Goal: Transaction & Acquisition: Purchase product/service

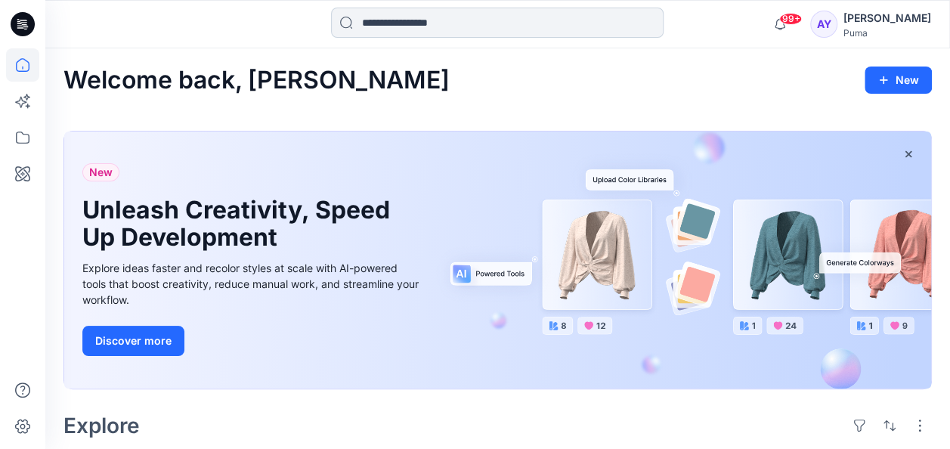
click at [425, 18] on input at bounding box center [497, 23] width 333 height 30
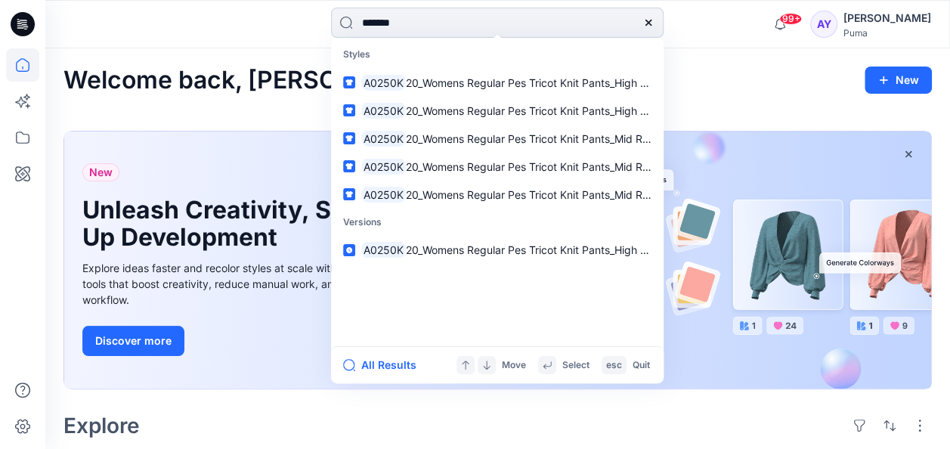
type input "********"
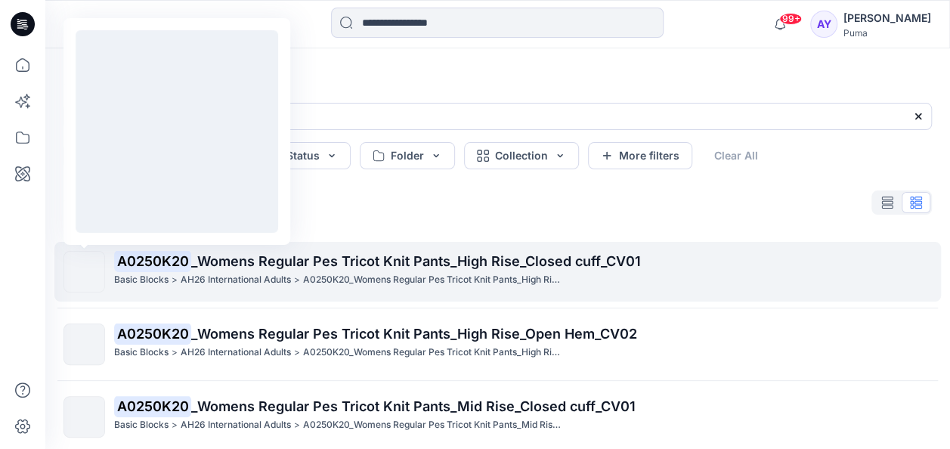
click at [85, 272] on img at bounding box center [85, 272] width 0 height 0
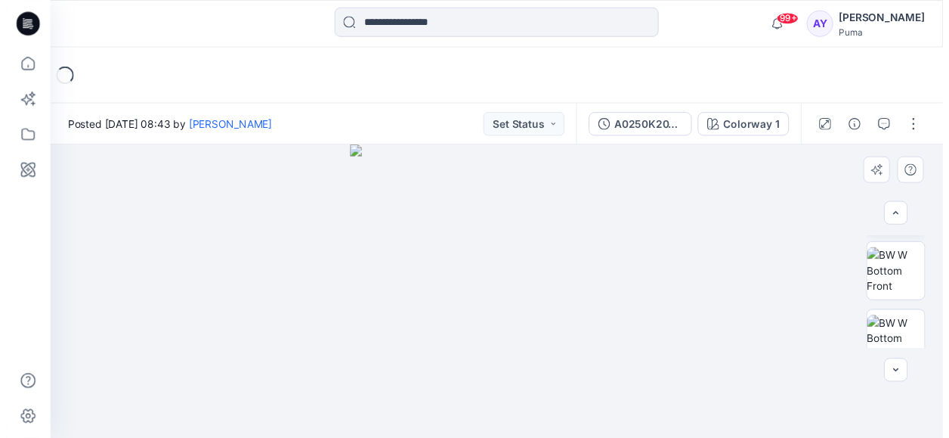
scroll to position [151, 0]
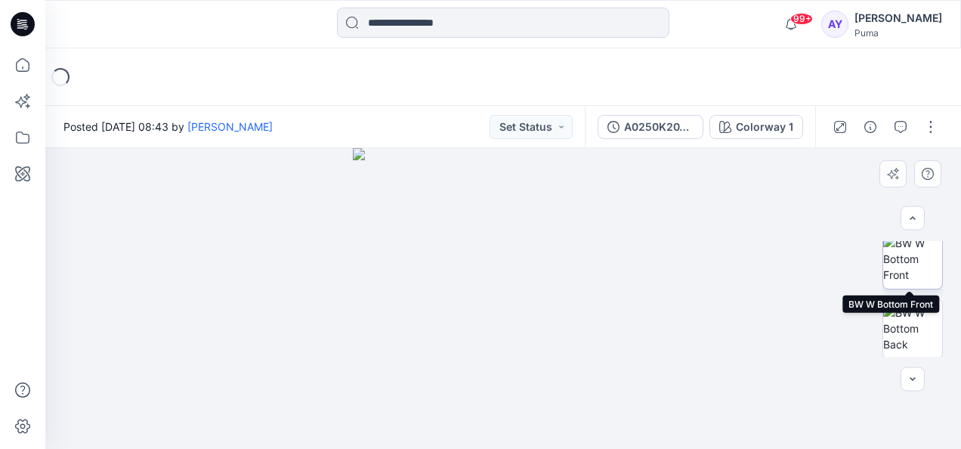
click at [909, 277] on img at bounding box center [912, 259] width 59 height 48
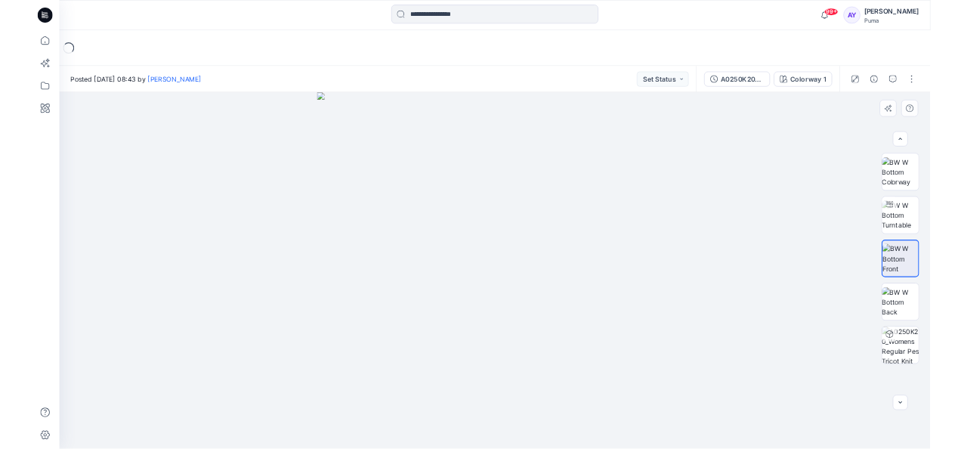
scroll to position [0, 0]
